Goal: Information Seeking & Learning: Learn about a topic

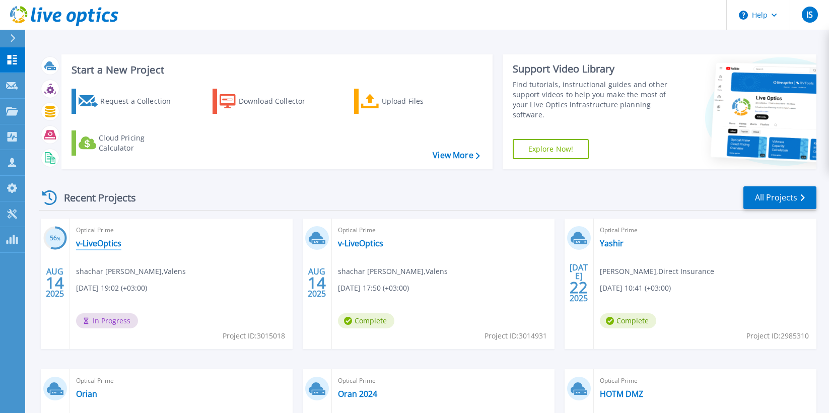
click at [100, 246] on link "v-LiveOptics" at bounding box center [98, 243] width 45 height 10
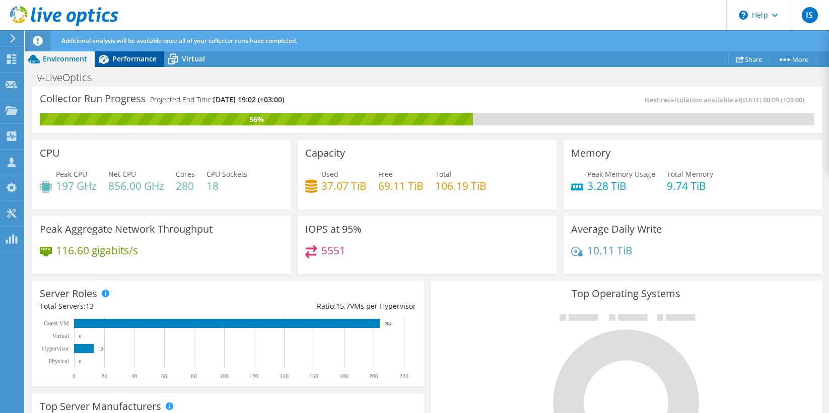
click at [138, 58] on span "Performance" at bounding box center [134, 59] width 44 height 10
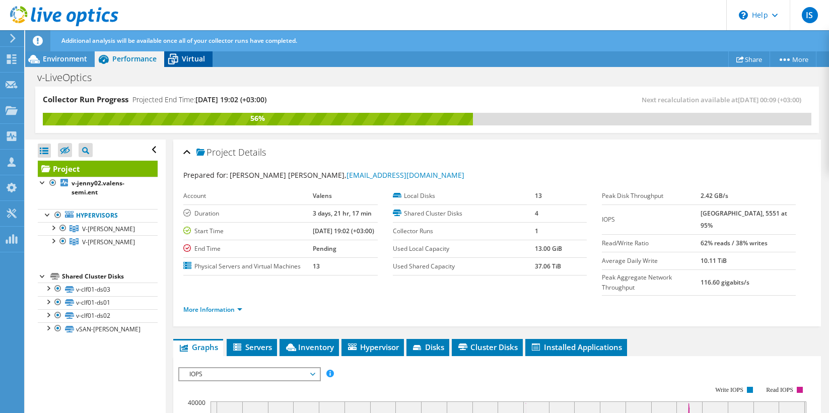
click at [197, 58] on span "Virtual" at bounding box center [193, 59] width 23 height 10
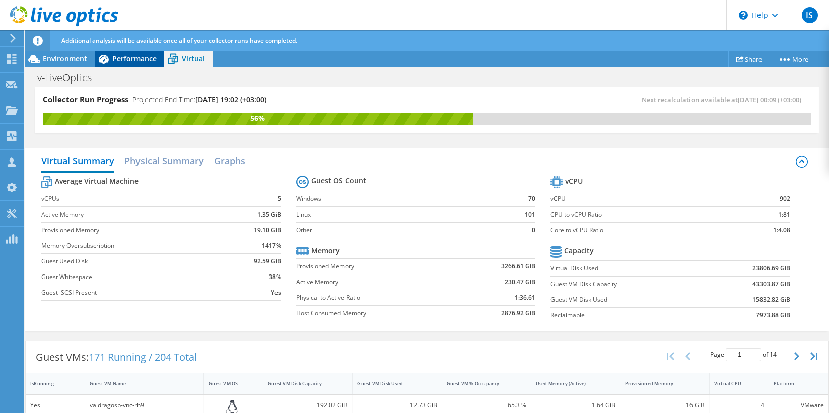
click at [132, 61] on span "Performance" at bounding box center [134, 59] width 44 height 10
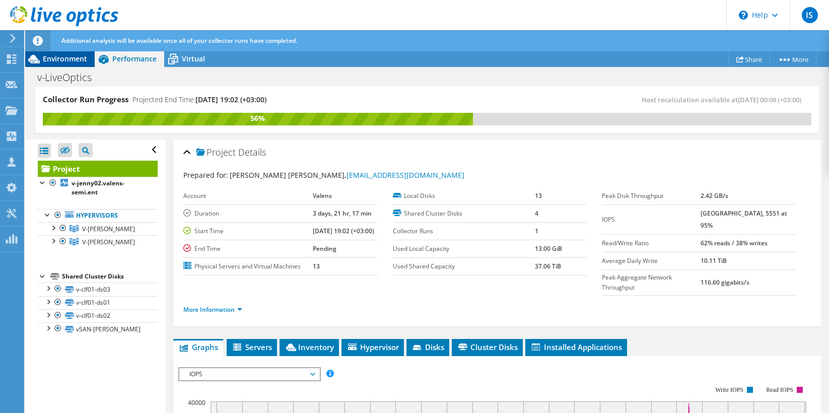
click at [67, 62] on span "Environment" at bounding box center [65, 59] width 44 height 10
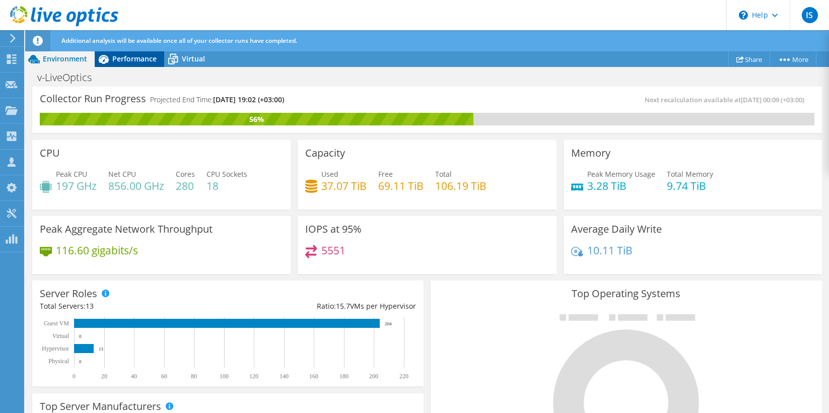
click at [119, 50] on div "Additional analysis will be available once all of your collector runs have comp…" at bounding box center [446, 40] width 774 height 21
click at [124, 48] on div "Additional analysis will be available once all of your collector runs have comp…" at bounding box center [446, 40] width 774 height 21
click at [122, 54] on span "Performance" at bounding box center [134, 59] width 44 height 10
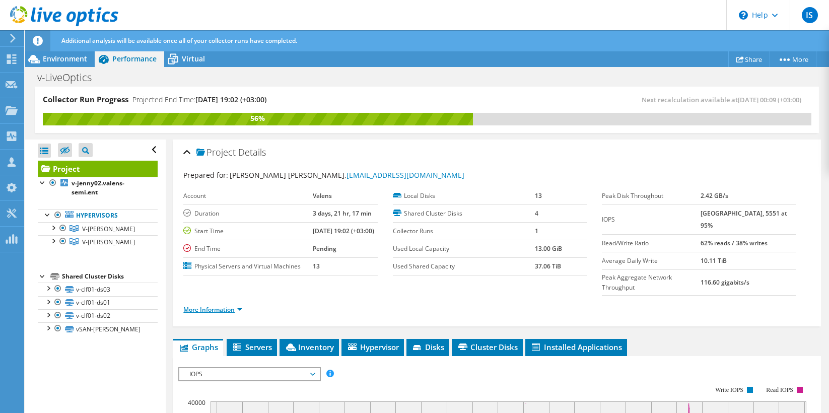
click at [222, 306] on link "More Information" at bounding box center [212, 309] width 59 height 9
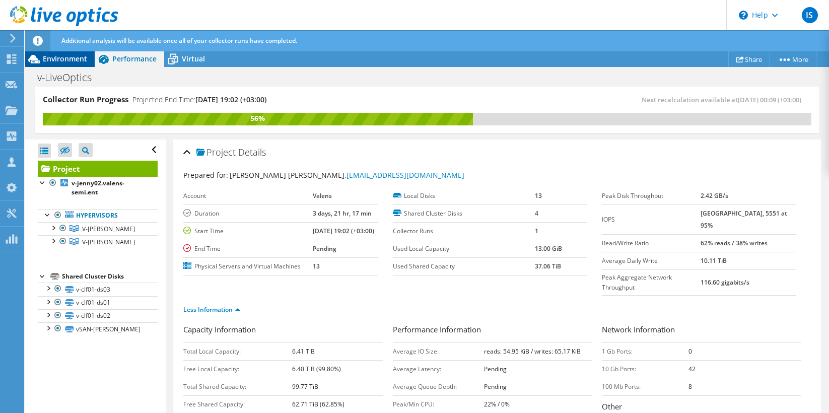
click at [66, 58] on span "Environment" at bounding box center [65, 59] width 44 height 10
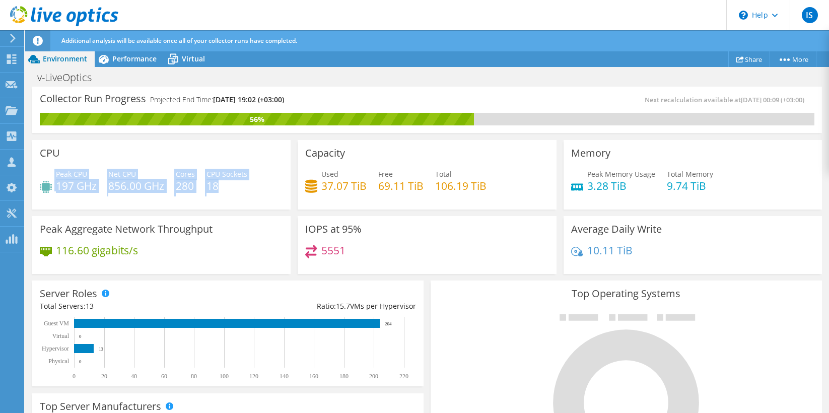
drag, startPoint x: 51, startPoint y: 188, endPoint x: 219, endPoint y: 180, distance: 168.4
click at [219, 180] on div "Peak CPU 197 GHz Net CPU 856.00 GHz Cores 280 CPU Sockets 18" at bounding box center [161, 185] width 243 height 33
click at [103, 182] on div "Peak CPU 197 GHz Net CPU 856.00 GHz Cores 280 CPU Sockets 18" at bounding box center [161, 185] width 243 height 33
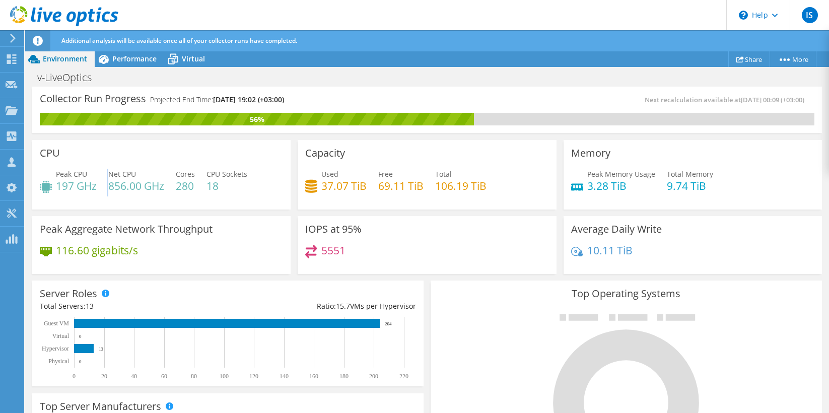
click at [103, 182] on div "Peak CPU 197 GHz Net CPU 856.00 GHz Cores 280 CPU Sockets 18" at bounding box center [161, 185] width 243 height 33
click at [102, 182] on div "Peak CPU 197 GHz Net CPU 856.00 GHz Cores 280 CPU Sockets 18" at bounding box center [161, 185] width 243 height 33
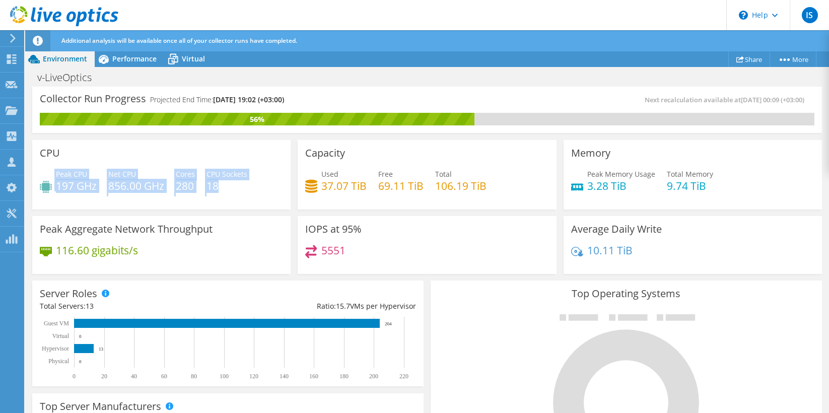
drag, startPoint x: 236, startPoint y: 180, endPoint x: 41, endPoint y: 181, distance: 194.9
click at [41, 181] on div "Peak CPU 197 GHz Net CPU 856.00 GHz Cores 280 CPU Sockets 18" at bounding box center [161, 185] width 243 height 33
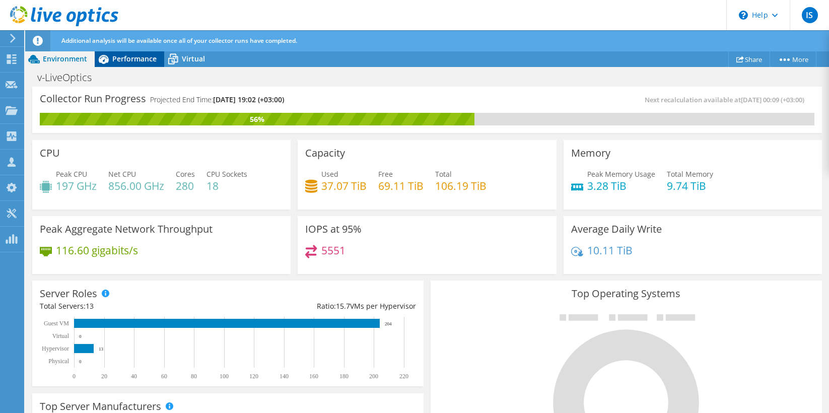
click at [124, 65] on div "Performance" at bounding box center [130, 59] width 70 height 16
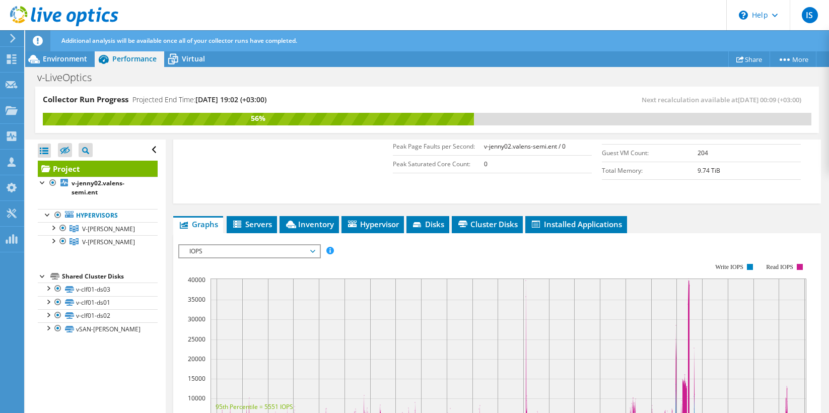
scroll to position [357, 0]
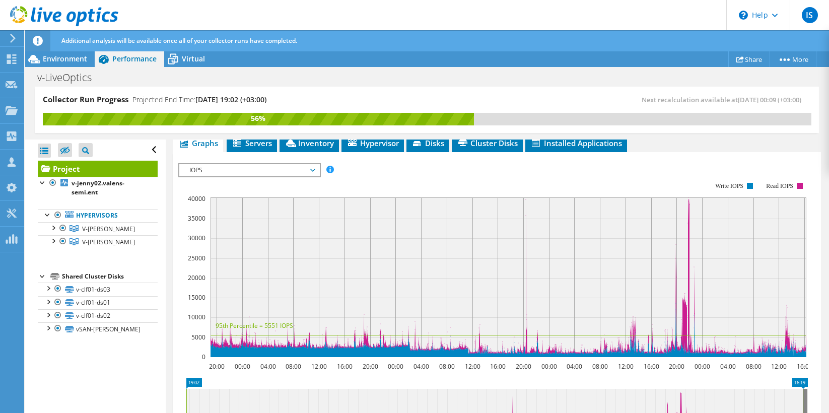
click at [278, 172] on span "IOPS" at bounding box center [248, 170] width 129 height 12
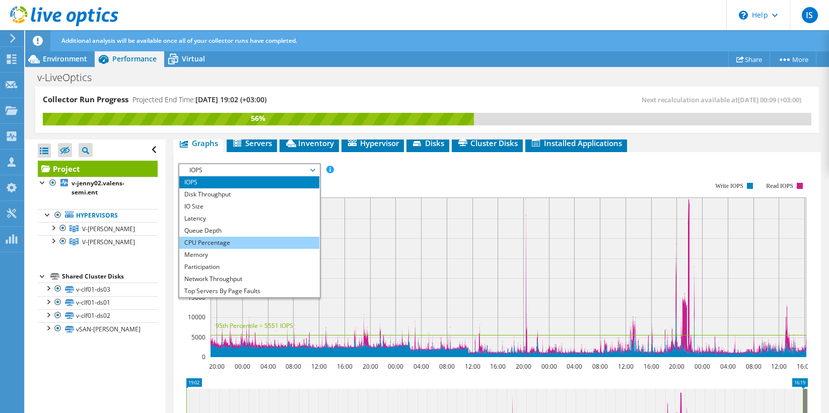
click at [207, 240] on li "CPU Percentage" at bounding box center [249, 243] width 140 height 12
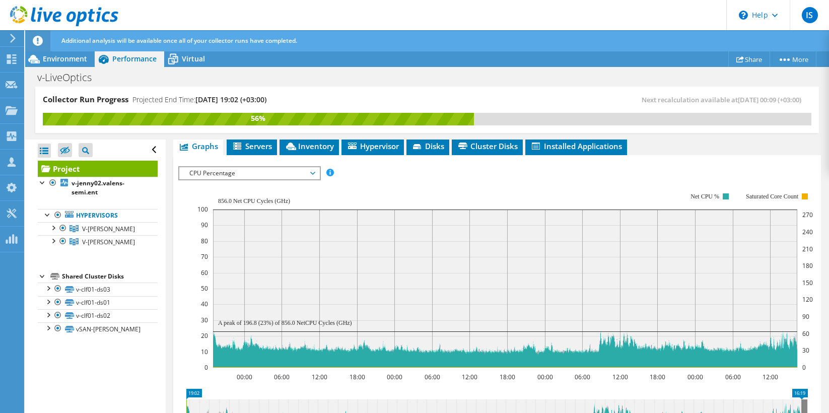
scroll to position [345, 0]
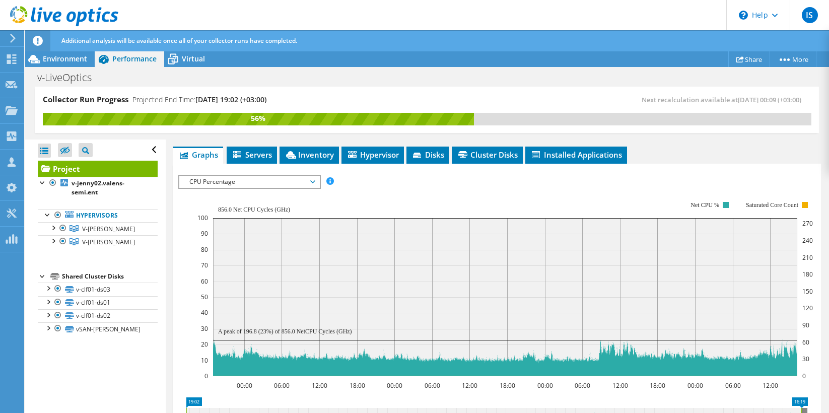
click at [256, 183] on span "CPU Percentage" at bounding box center [248, 182] width 129 height 12
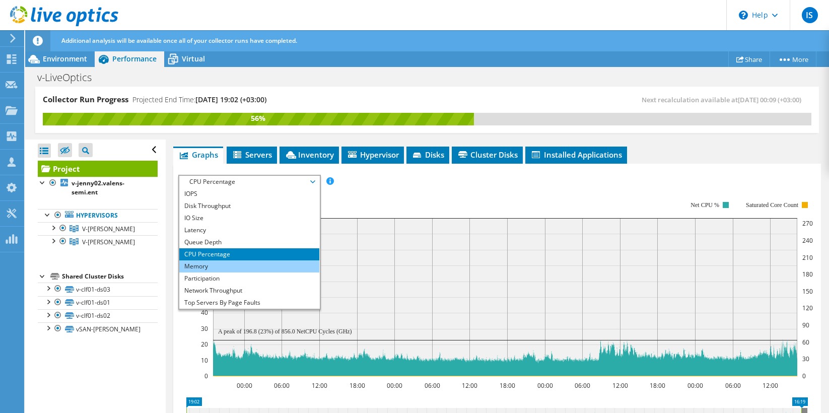
click at [203, 266] on li "Memory" at bounding box center [249, 266] width 140 height 12
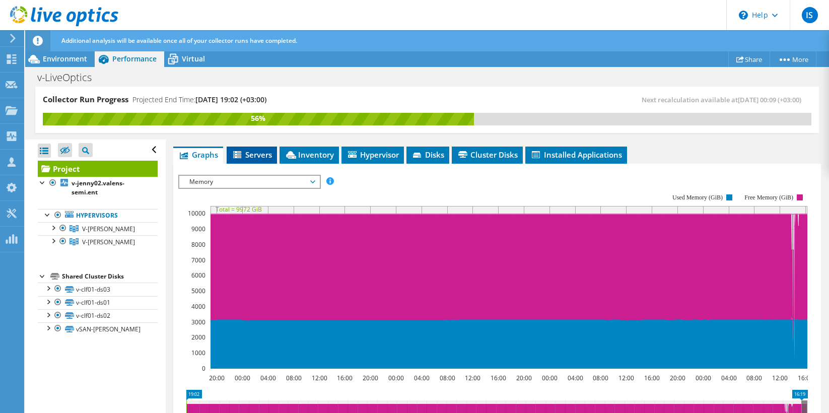
click at [248, 151] on span "Servers" at bounding box center [252, 155] width 40 height 10
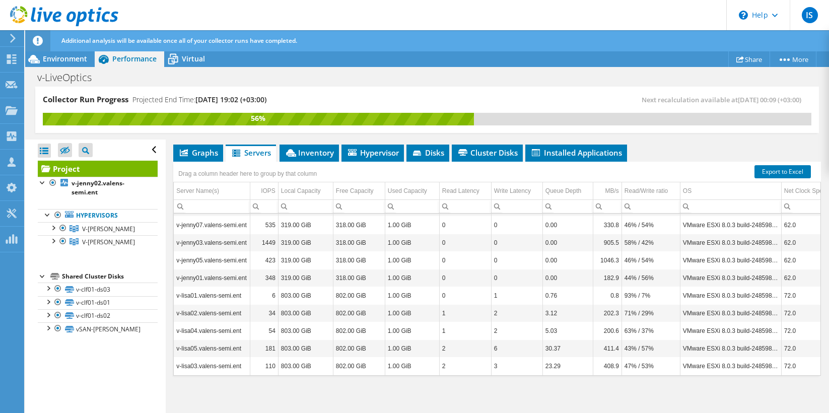
scroll to position [0, 0]
click at [710, 187] on td "OS" at bounding box center [730, 191] width 101 height 18
click at [644, 192] on div "Read/Write ratio" at bounding box center [646, 191] width 43 height 12
click at [644, 190] on div "Read/Write ratio" at bounding box center [646, 191] width 43 height 12
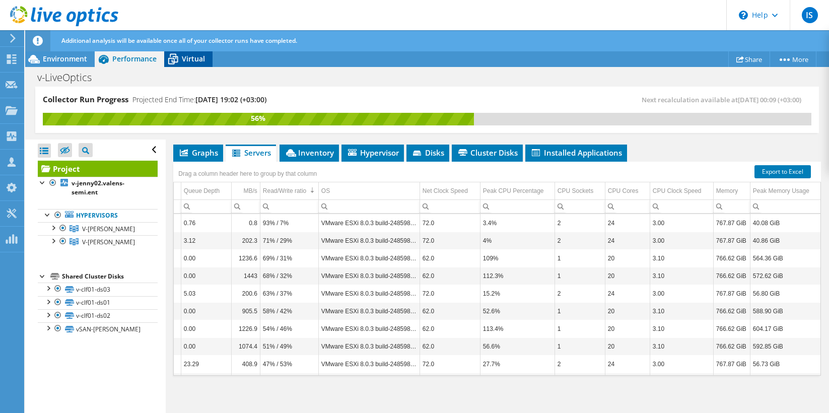
click at [196, 58] on span "Virtual" at bounding box center [193, 59] width 23 height 10
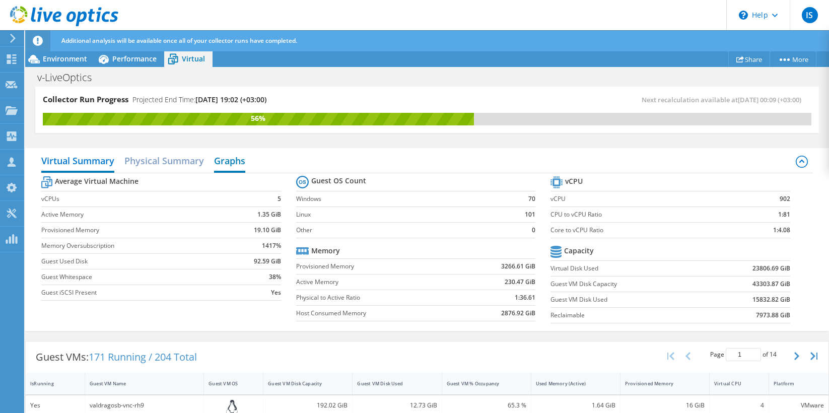
click at [229, 159] on h2 "Graphs" at bounding box center [229, 162] width 31 height 22
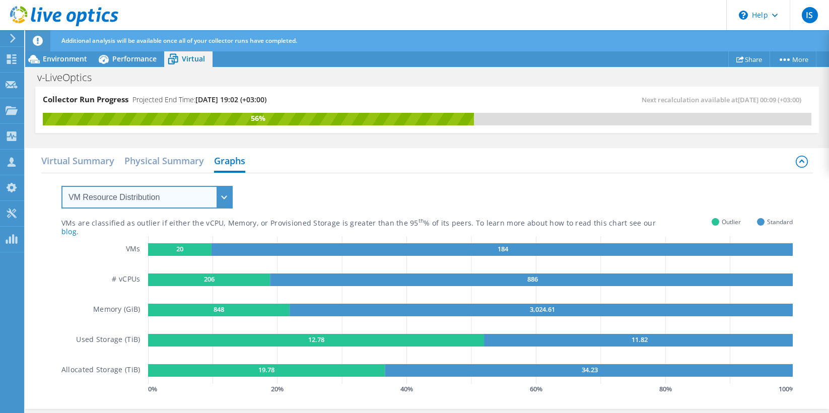
click at [140, 195] on select "VM Resource Distribution Provisioning Contrast Over Provisioning" at bounding box center [146, 197] width 171 height 23
select select "Over Provisioning"
click at [61, 186] on select "VM Resource Distribution Provisioning Contrast Over Provisioning" at bounding box center [146, 197] width 171 height 23
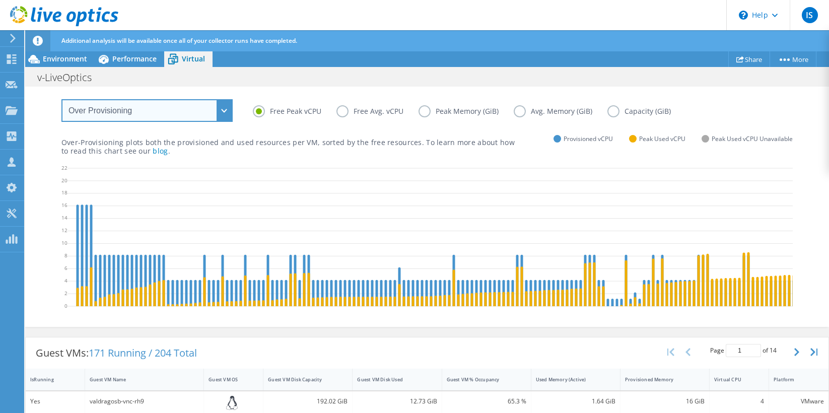
scroll to position [0, 1]
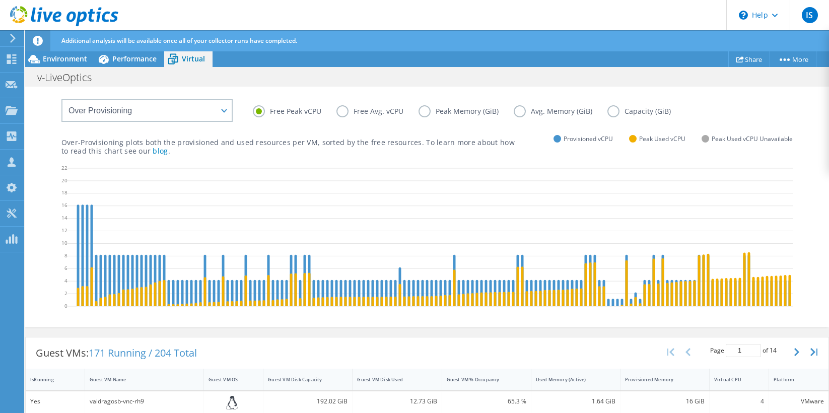
click at [340, 111] on label "Free Avg. vCPU" at bounding box center [377, 111] width 82 height 12
click at [0, 0] on input "Free Avg. vCPU" at bounding box center [0, 0] width 0 height 0
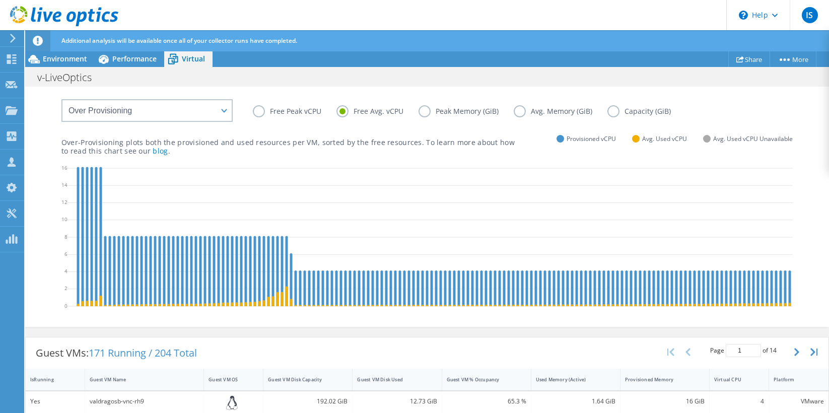
click at [285, 114] on label "Free Peak vCPU" at bounding box center [295, 111] width 84 height 12
click at [0, 0] on input "Free Peak vCPU" at bounding box center [0, 0] width 0 height 0
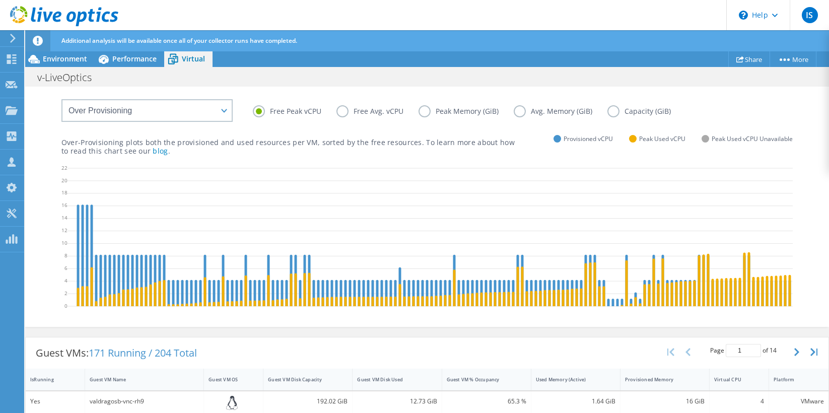
click at [350, 107] on label "Free Avg. vCPU" at bounding box center [377, 111] width 82 height 12
click at [0, 0] on input "Free Avg. vCPU" at bounding box center [0, 0] width 0 height 0
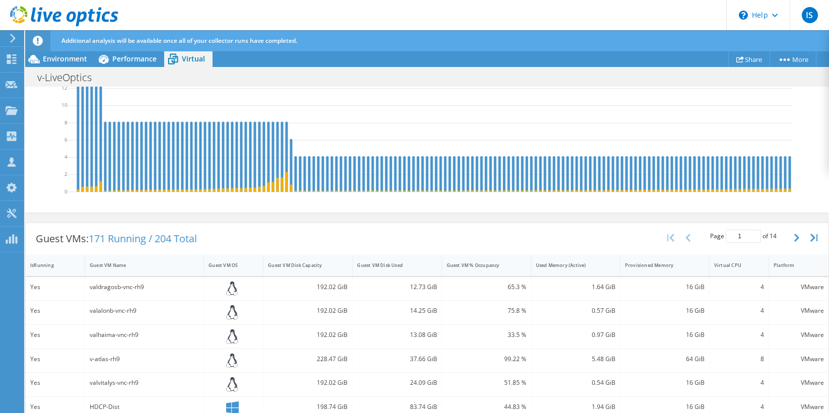
scroll to position [0, 0]
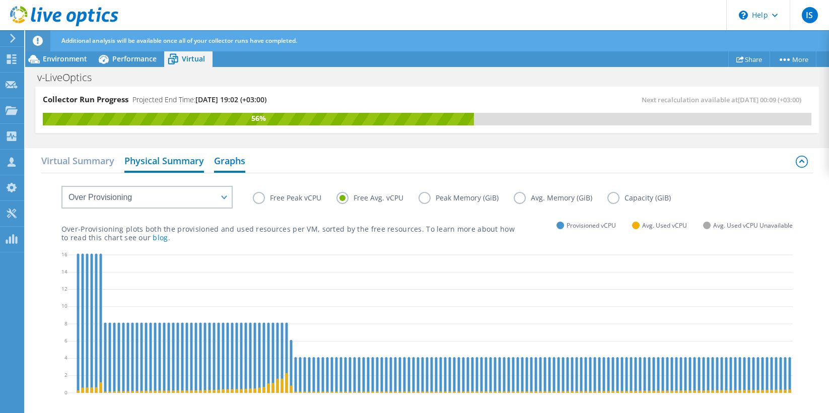
click at [155, 158] on h2 "Physical Summary" at bounding box center [164, 162] width 80 height 22
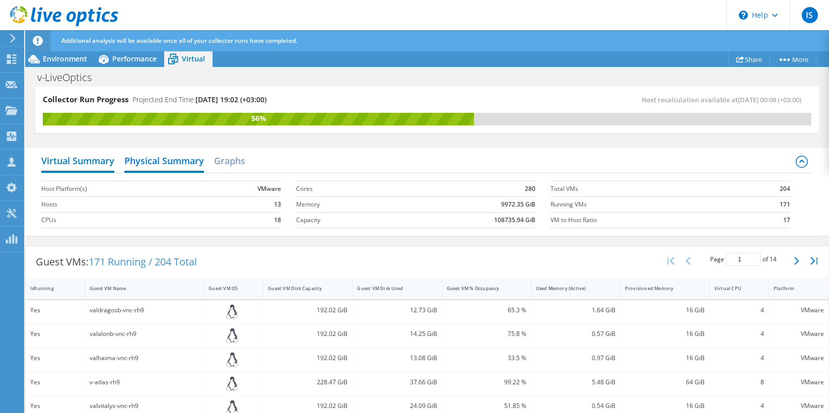
click at [62, 160] on h2 "Virtual Summary" at bounding box center [77, 162] width 73 height 22
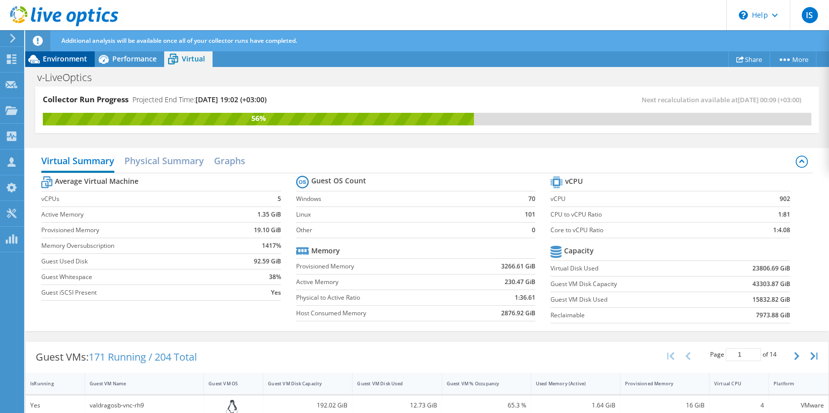
click at [58, 61] on span "Environment" at bounding box center [65, 59] width 44 height 10
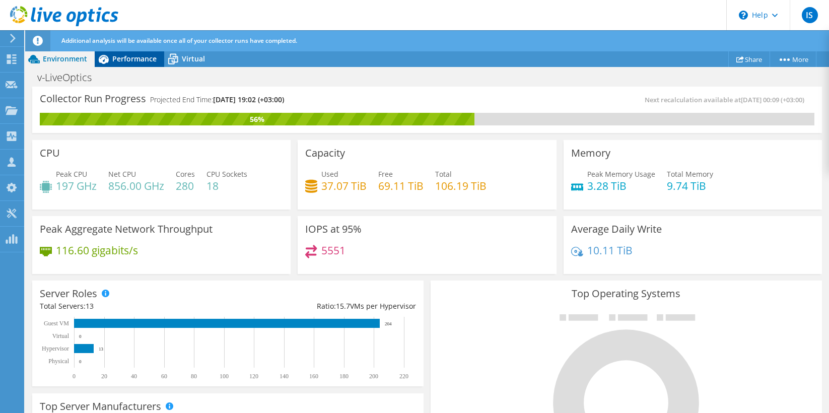
click at [125, 61] on span "Performance" at bounding box center [134, 59] width 44 height 10
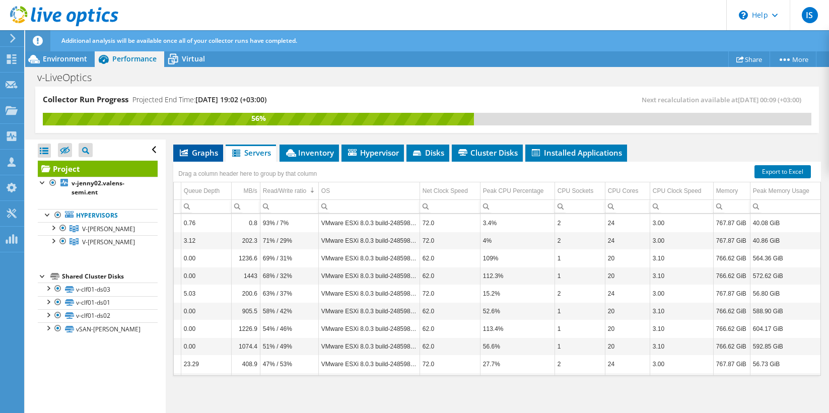
click at [202, 152] on span "Graphs" at bounding box center [198, 153] width 40 height 10
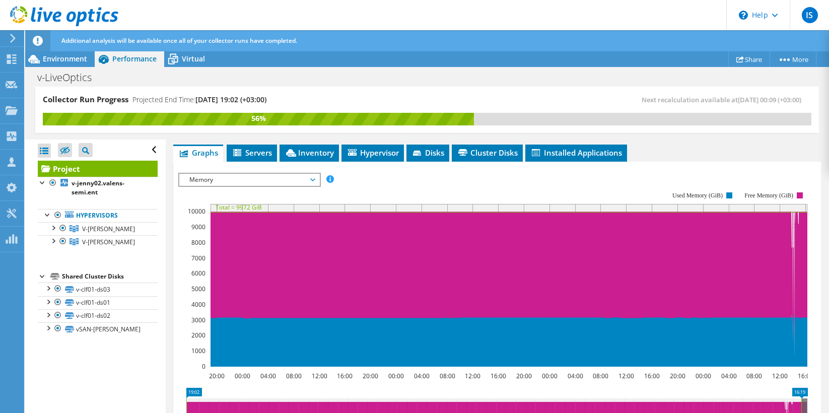
click at [296, 176] on span "Memory" at bounding box center [248, 180] width 129 height 12
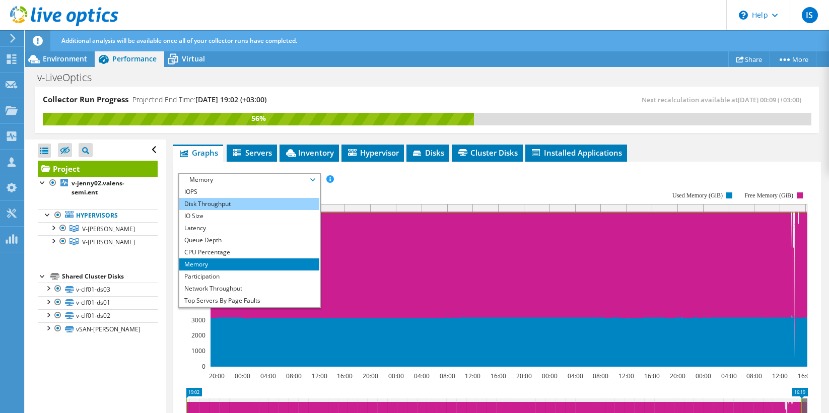
click at [211, 203] on li "Disk Throughput" at bounding box center [249, 204] width 140 height 12
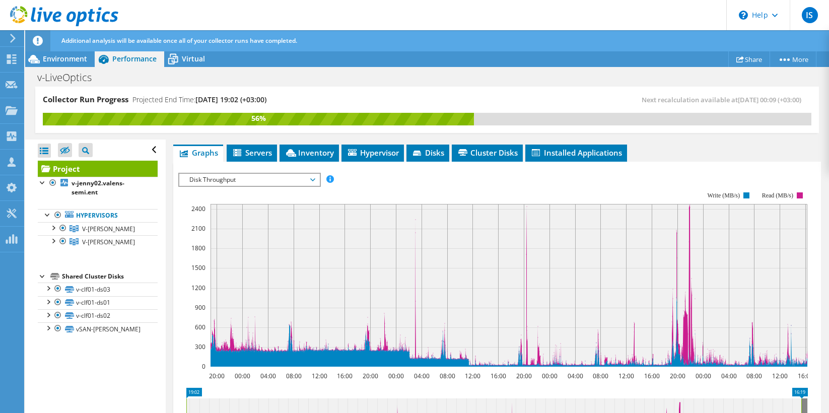
click at [281, 176] on span "Disk Throughput" at bounding box center [248, 180] width 129 height 12
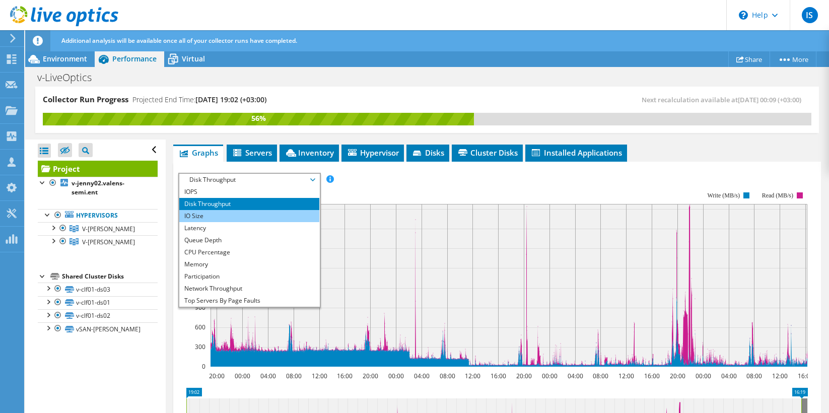
click at [209, 217] on li "IO Size" at bounding box center [249, 216] width 140 height 12
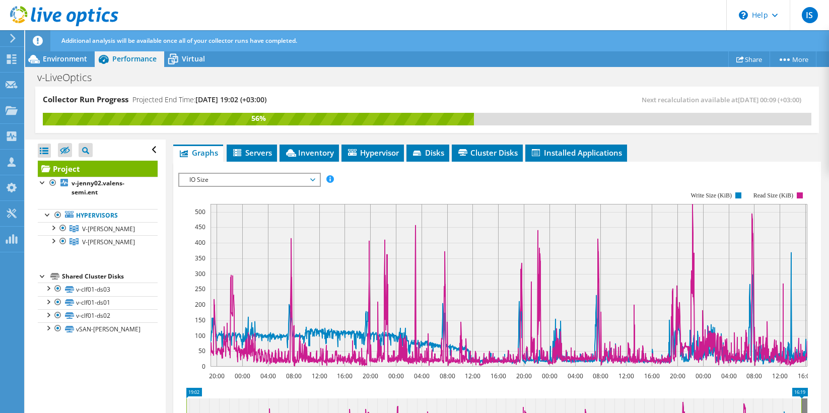
click at [241, 174] on span "IO Size" at bounding box center [248, 180] width 129 height 12
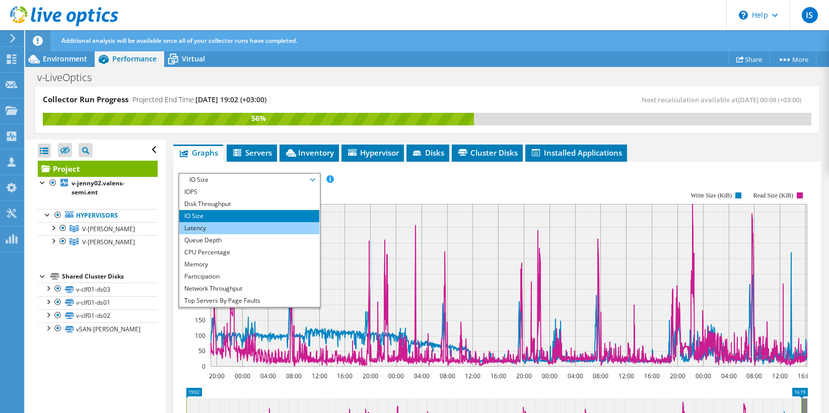
click at [201, 227] on li "Latency" at bounding box center [249, 228] width 140 height 12
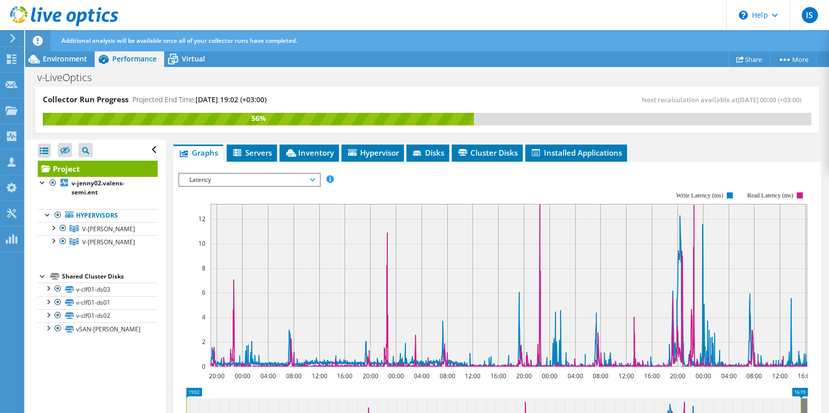
click at [255, 180] on span "Latency" at bounding box center [248, 180] width 129 height 12
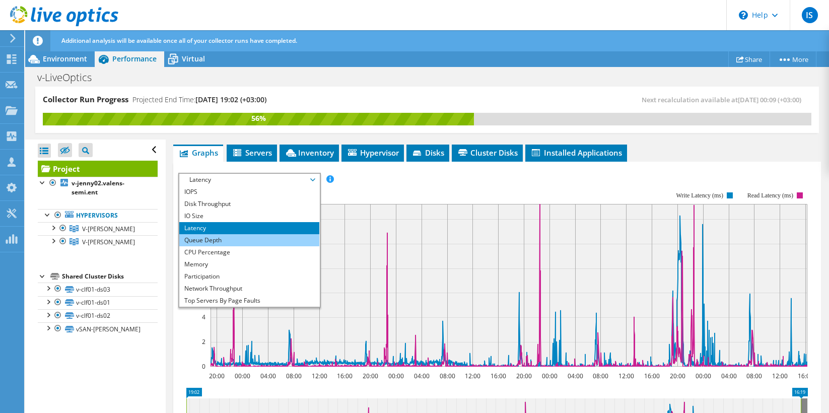
click at [215, 238] on li "Queue Depth" at bounding box center [249, 240] width 140 height 12
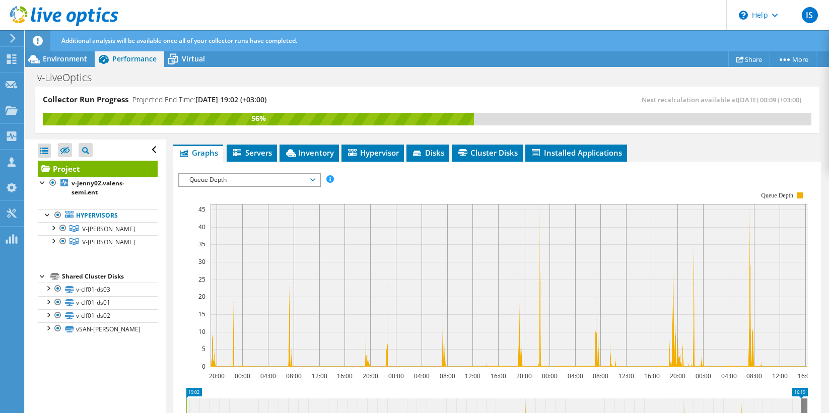
click at [273, 182] on span "Queue Depth" at bounding box center [248, 180] width 129 height 12
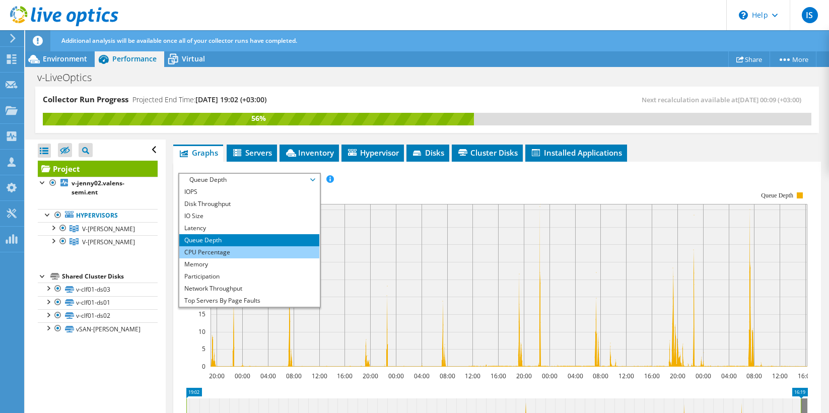
click at [212, 250] on li "CPU Percentage" at bounding box center [249, 252] width 140 height 12
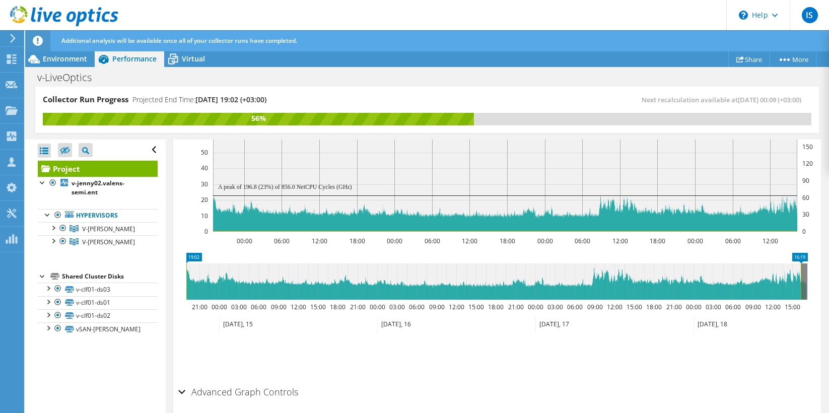
scroll to position [527, 0]
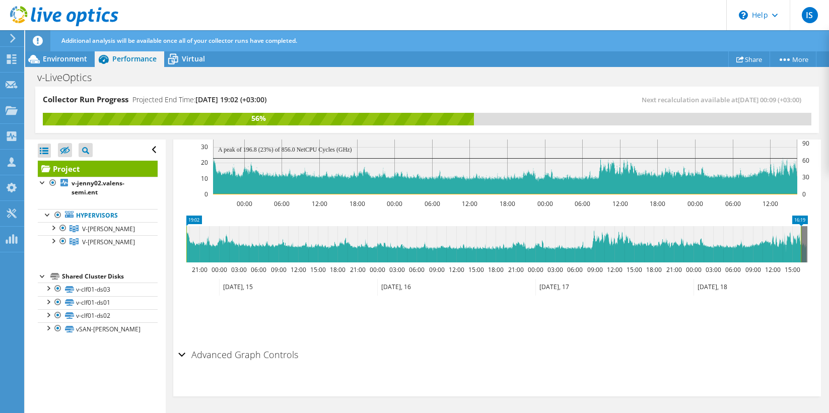
click at [187, 355] on h2 "Advanced Graph Controls" at bounding box center [238, 355] width 120 height 20
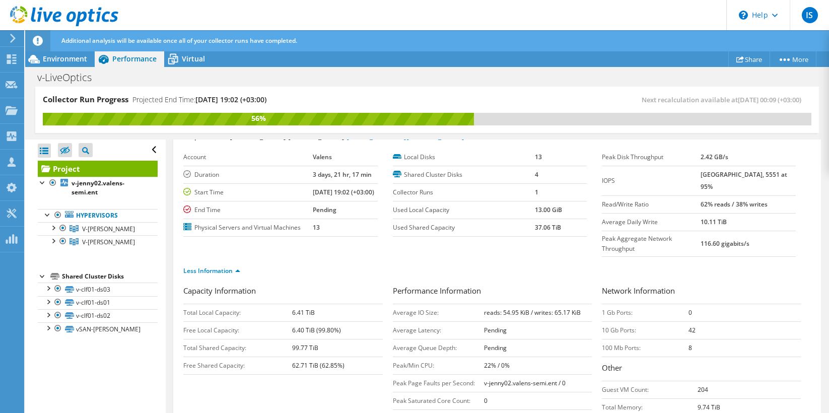
scroll to position [0, 0]
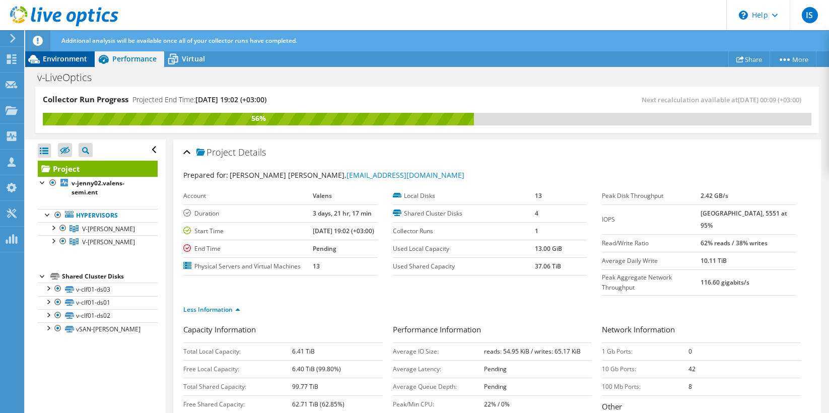
click at [65, 55] on span "Environment" at bounding box center [65, 59] width 44 height 10
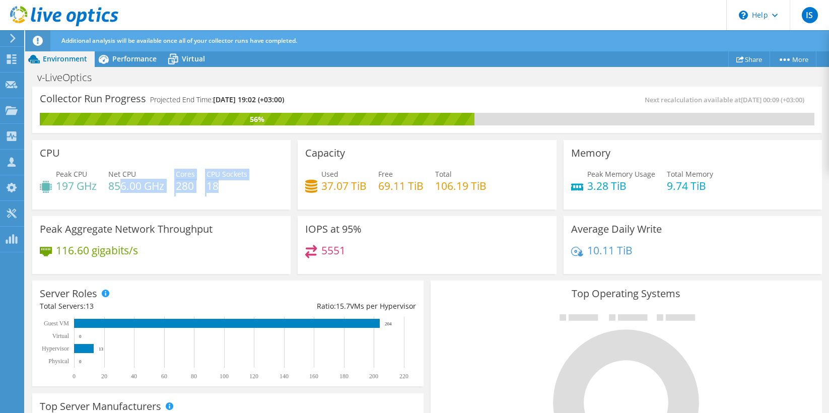
drag, startPoint x: 55, startPoint y: 191, endPoint x: 279, endPoint y: 190, distance: 223.6
click at [279, 190] on div "Peak CPU 197 GHz Net CPU 856.00 GHz Cores 280 CPU Sockets 18" at bounding box center [161, 185] width 243 height 33
click at [749, 59] on link "Share" at bounding box center [749, 59] width 42 height 16
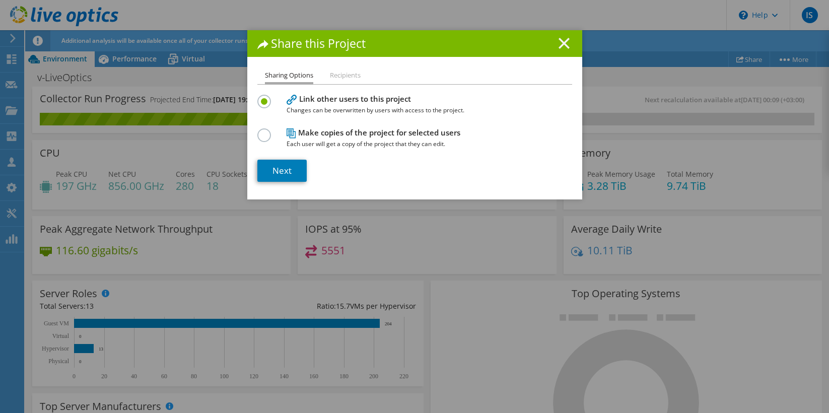
click at [568, 40] on line at bounding box center [564, 43] width 10 height 10
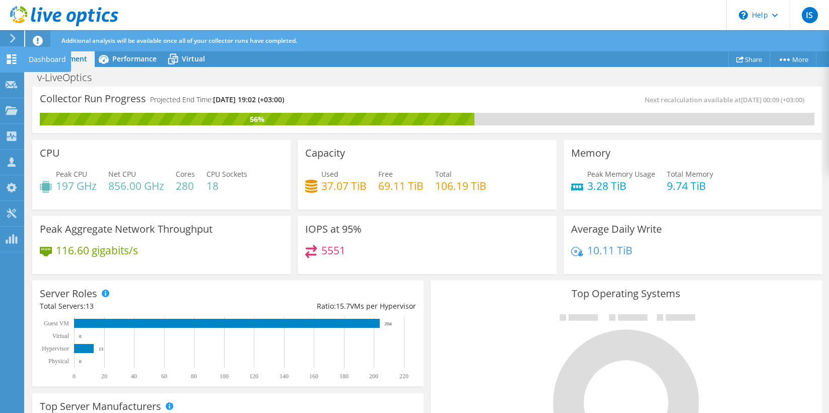
click at [11, 56] on icon at bounding box center [12, 59] width 12 height 10
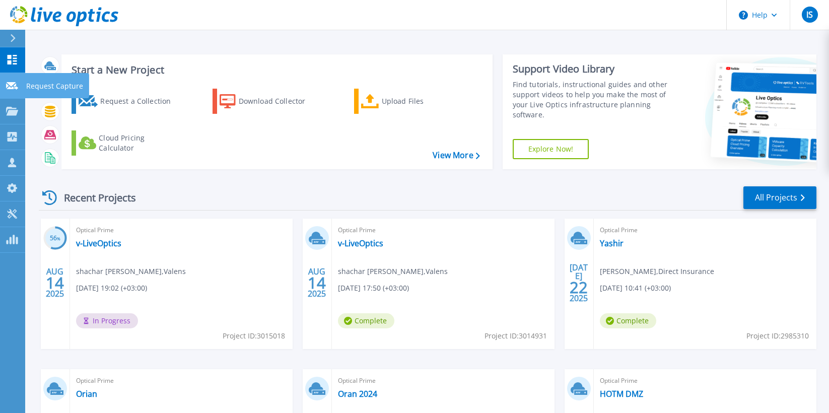
click at [12, 90] on div at bounding box center [12, 85] width 12 height 9
click at [12, 55] on icon at bounding box center [12, 60] width 12 height 10
click at [97, 241] on link "v-LiveOptics" at bounding box center [98, 243] width 45 height 10
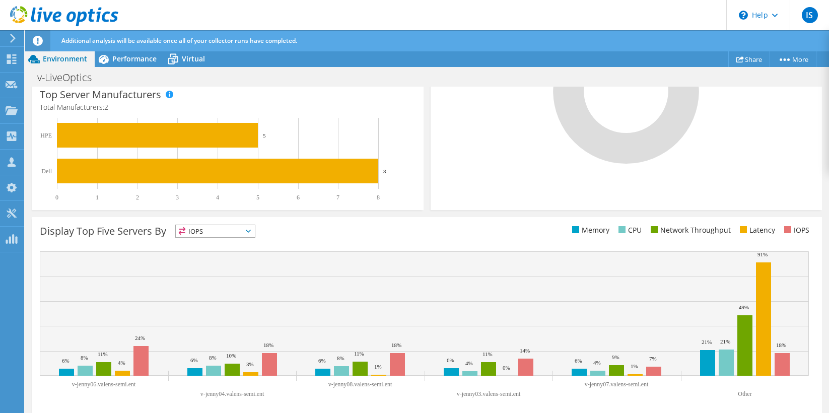
scroll to position [318, 0]
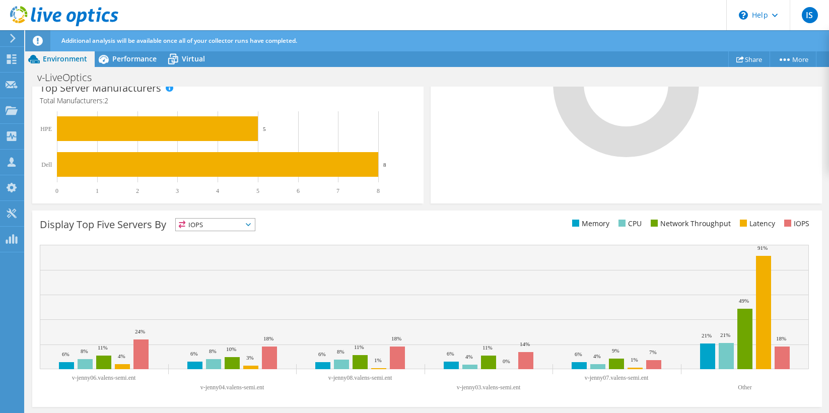
click at [228, 220] on span "IOPS" at bounding box center [215, 225] width 79 height 12
click at [200, 265] on li "CPU" at bounding box center [215, 266] width 79 height 14
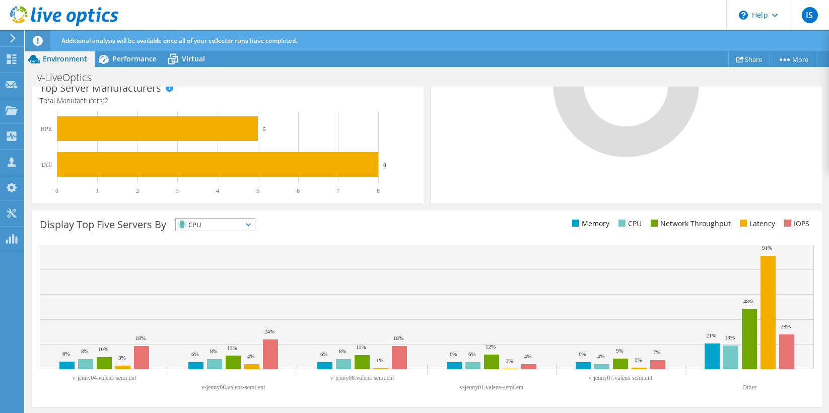
click at [209, 224] on span "CPU" at bounding box center [209, 225] width 66 height 12
click at [201, 247] on li "Memory" at bounding box center [215, 252] width 79 height 14
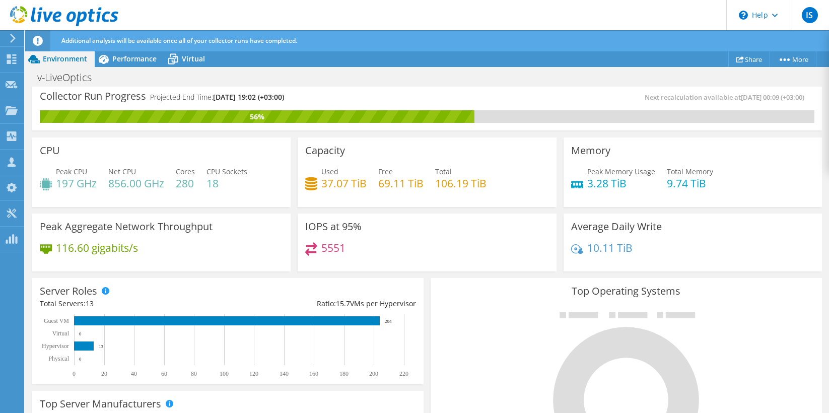
scroll to position [0, 0]
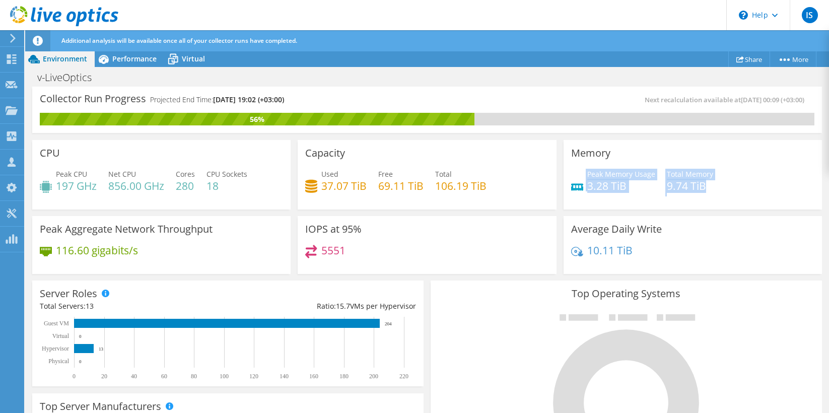
drag, startPoint x: 706, startPoint y: 180, endPoint x: 569, endPoint y: 184, distance: 137.6
click at [569, 184] on div "Memory Peak Memory Usage 3.28 TiB Total Memory 9.74 TiB" at bounding box center [693, 175] width 258 height 70
click at [663, 249] on div "10.11 TiB" at bounding box center [692, 255] width 243 height 21
